Goal: Navigation & Orientation: Find specific page/section

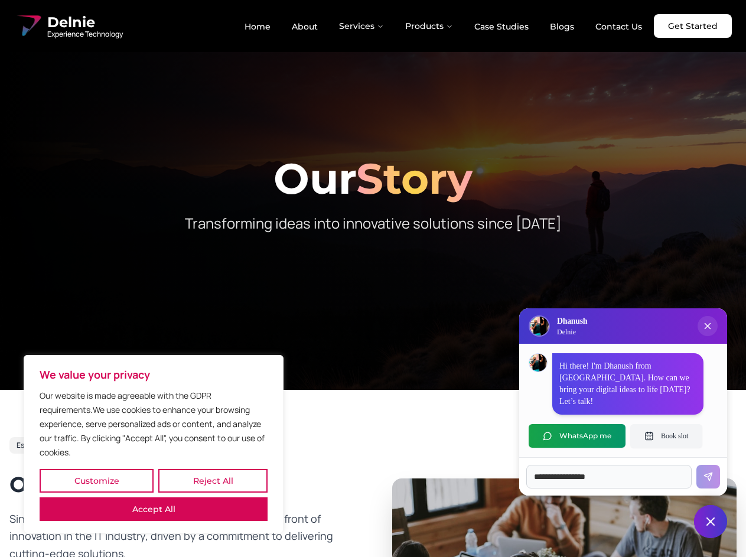
click at [96, 481] on button "Customize" at bounding box center [97, 481] width 114 height 24
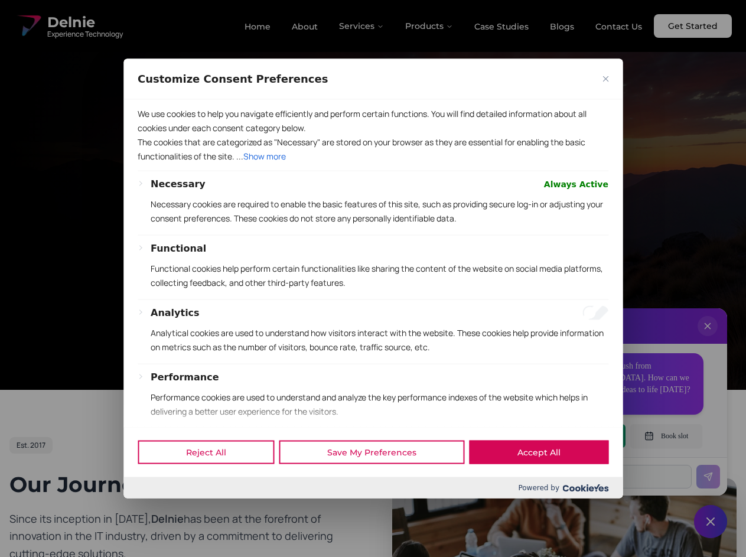
click at [213, 99] on div "Customize Consent Preferences" at bounding box center [373, 79] width 499 height 41
click at [154, 135] on p "We use cookies to help you navigate efficiently and perform certain functions. …" at bounding box center [373, 120] width 471 height 28
click at [373, 235] on div "Necessary Always Active Necessary cookies are required to enable the basic feat…" at bounding box center [380, 206] width 458 height 58
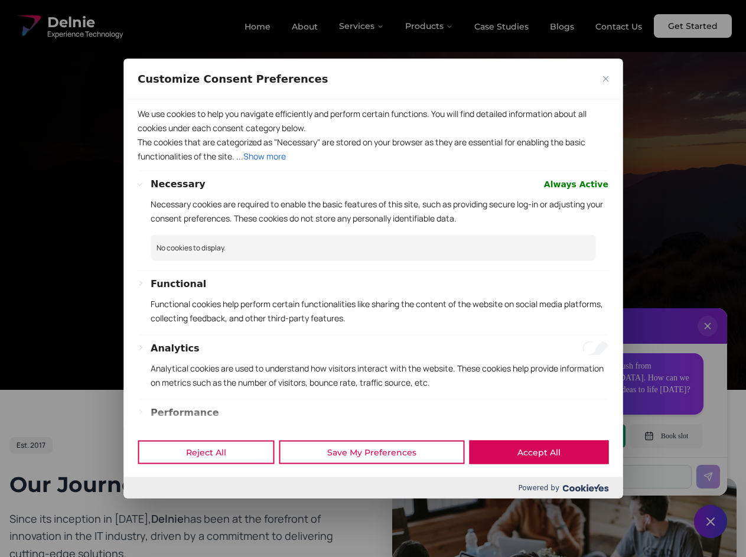
click at [362, 26] on div at bounding box center [373, 278] width 746 height 557
click at [430, 26] on div at bounding box center [373, 278] width 746 height 557
click at [708, 338] on div at bounding box center [373, 278] width 746 height 557
click at [577, 436] on div "Reject All Save My Preferences Accept All" at bounding box center [373, 452] width 499 height 50
click at [667, 436] on div at bounding box center [373, 278] width 746 height 557
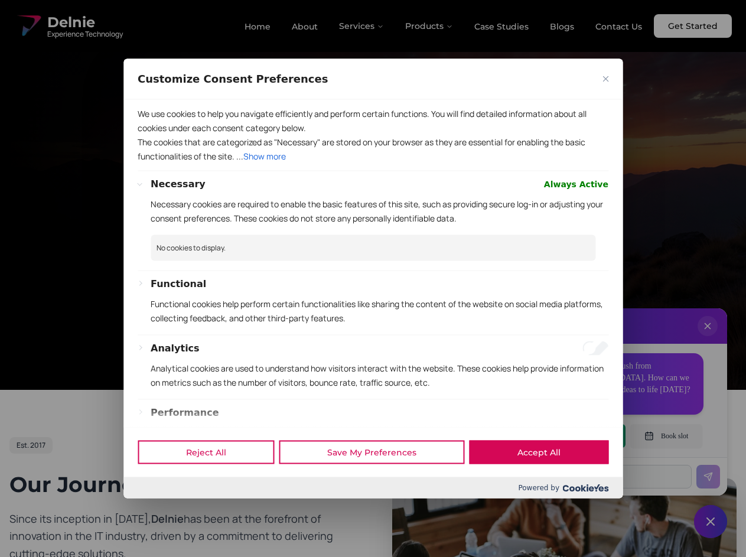
click at [711, 522] on div at bounding box center [373, 278] width 746 height 557
